Goal: Find specific page/section: Find specific page/section

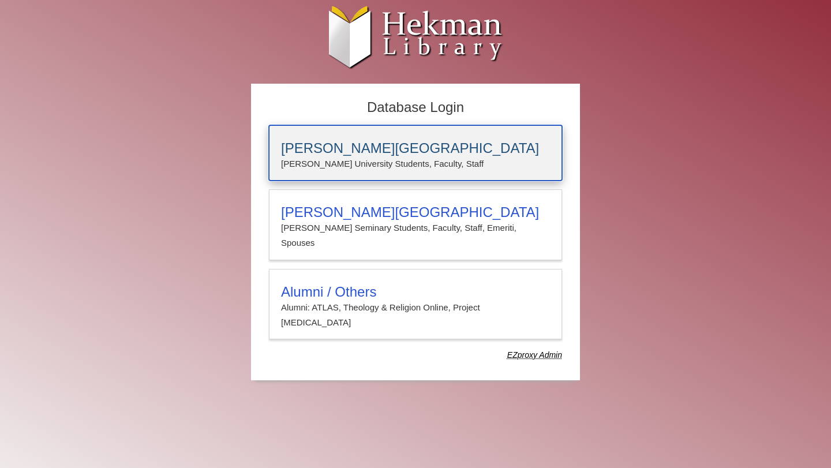
click at [343, 167] on p "Calvin University Students, Faculty, Staff" at bounding box center [415, 163] width 269 height 15
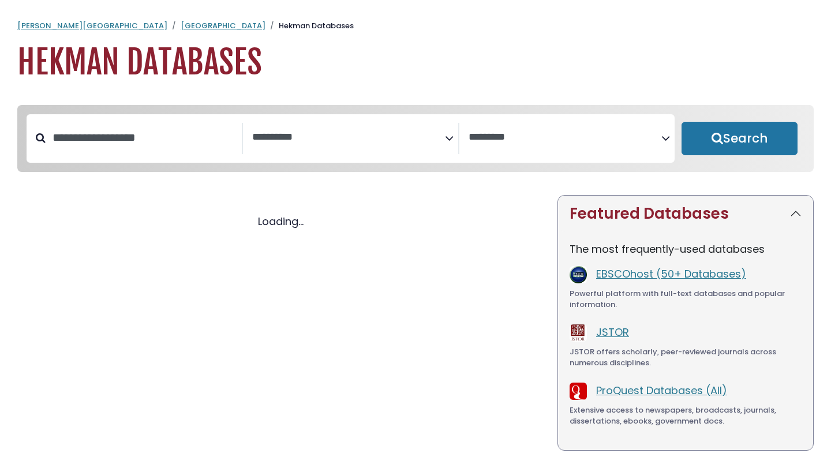
select select "Database Subject Filter"
select select "Database Vendors Filter"
select select "Database Subject Filter"
select select "Database Vendors Filter"
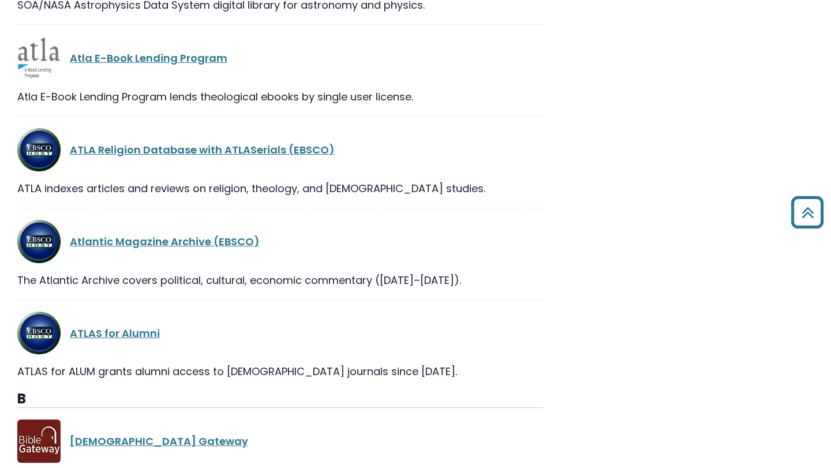
scroll to position [2967, 0]
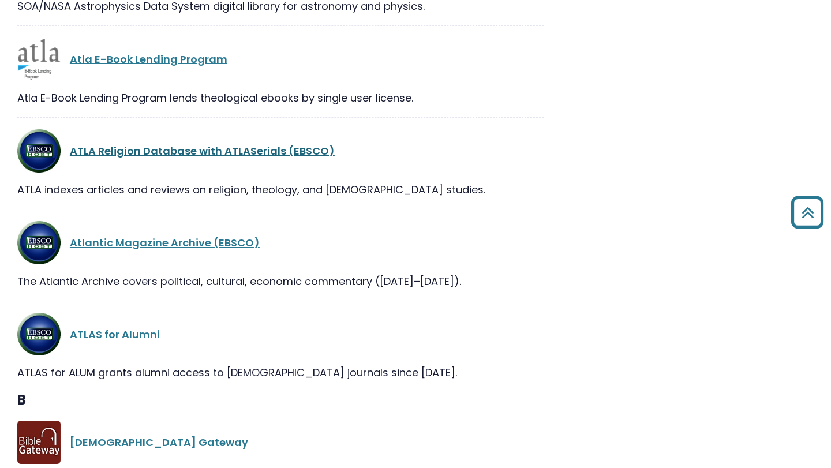
click at [185, 157] on link "ATLA Religion Database with ATLASerials (EBSCO)" at bounding box center [202, 151] width 265 height 14
